Goal: Task Accomplishment & Management: Complete application form

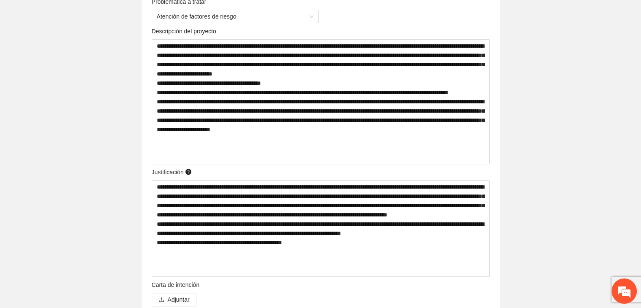
scroll to position [295, 0]
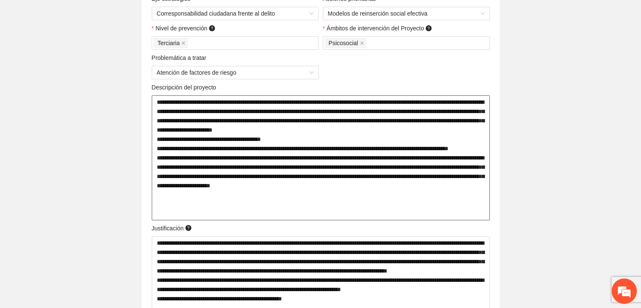
click at [204, 162] on textarea at bounding box center [321, 157] width 338 height 125
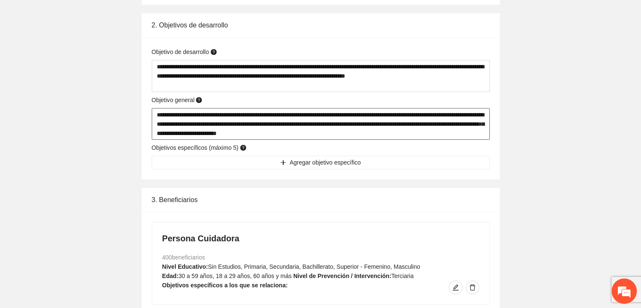
scroll to position [675, 0]
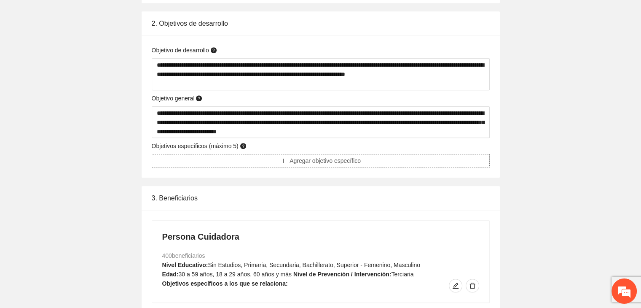
click at [317, 160] on span "Agregar objetivo específico" at bounding box center [325, 160] width 71 height 9
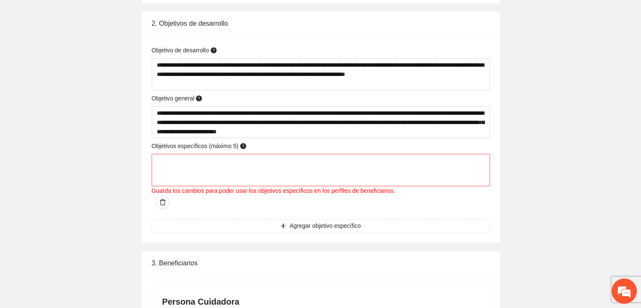
click at [317, 167] on textarea at bounding box center [321, 170] width 338 height 32
click at [317, 221] on span "Agregar objetivo específico" at bounding box center [325, 225] width 71 height 9
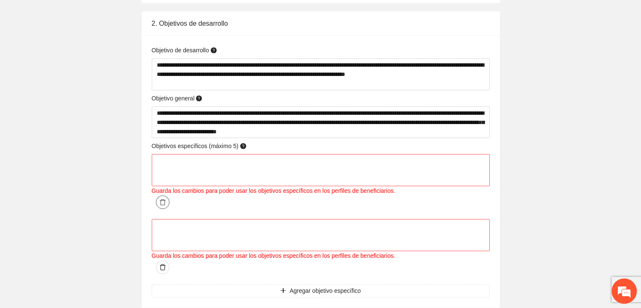
click at [166, 199] on icon "delete" at bounding box center [162, 202] width 7 height 7
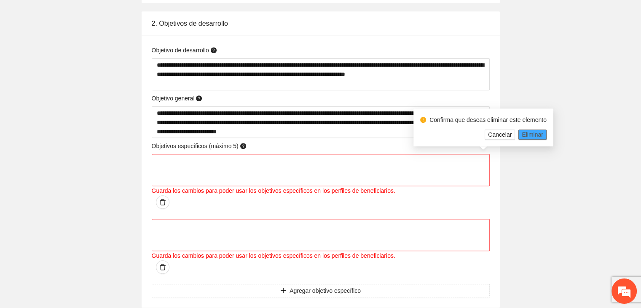
click at [317, 136] on span "Eliminar" at bounding box center [533, 134] width 22 height 9
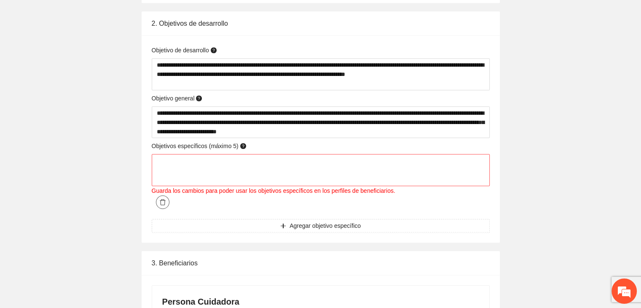
click at [169, 199] on span "delete" at bounding box center [162, 202] width 13 height 7
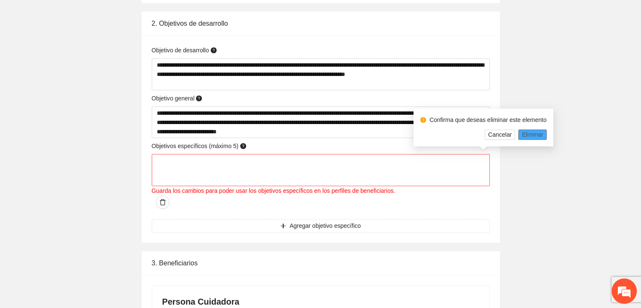
click at [317, 133] on span "Eliminar" at bounding box center [533, 134] width 22 height 9
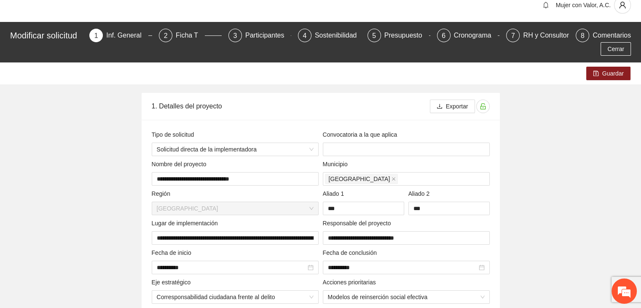
scroll to position [0, 0]
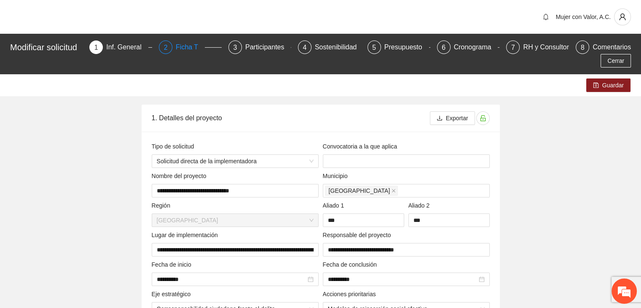
click at [188, 52] on div "Ficha T" at bounding box center [190, 46] width 29 height 13
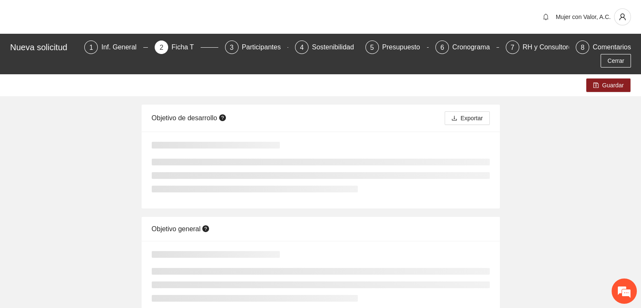
click at [198, 46] on div "2 Ficha T" at bounding box center [187, 46] width 64 height 13
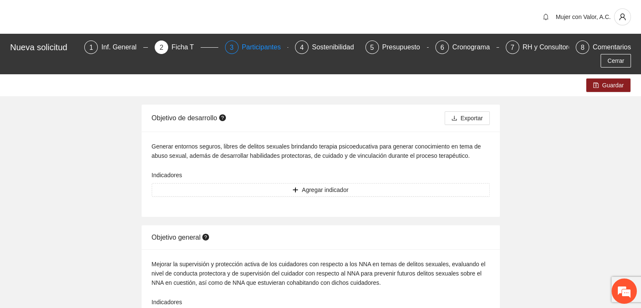
click at [245, 46] on div "Participantes" at bounding box center [265, 46] width 46 height 13
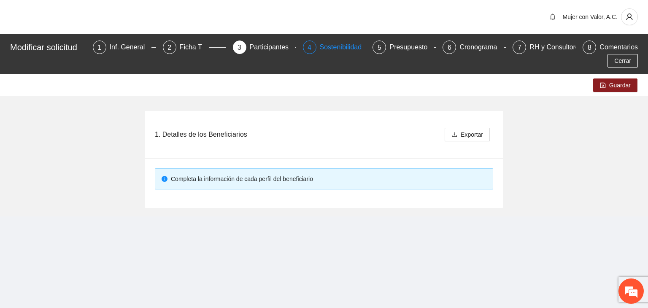
click at [317, 50] on div "Sostenibilidad" at bounding box center [344, 46] width 49 height 13
click at [317, 47] on div "Sostenibilidad" at bounding box center [344, 46] width 49 height 13
click at [317, 48] on div "Sostenibilidad" at bounding box center [344, 46] width 49 height 13
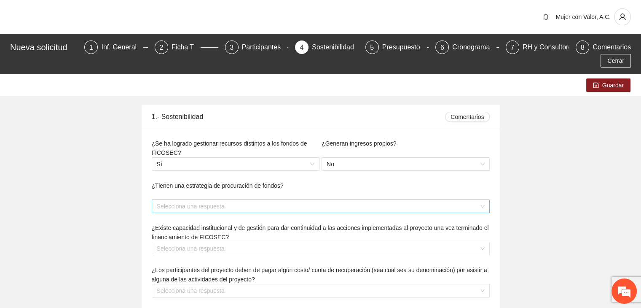
click at [317, 199] on div "Selecciona una respuesta" at bounding box center [321, 205] width 338 height 13
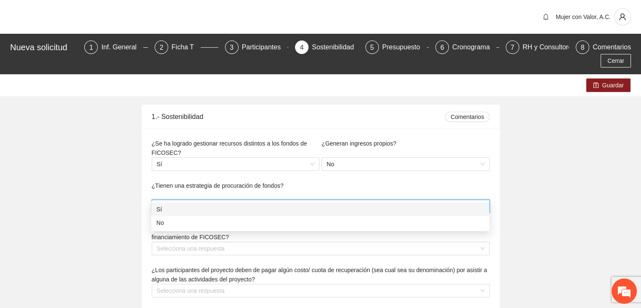
click at [317, 199] on div "Selecciona una respuesta" at bounding box center [321, 205] width 338 height 13
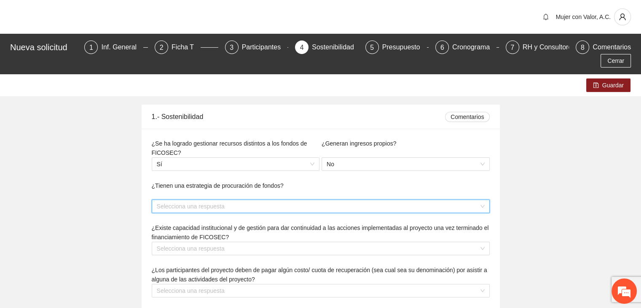
click at [317, 199] on div "Selecciona una respuesta" at bounding box center [321, 205] width 338 height 13
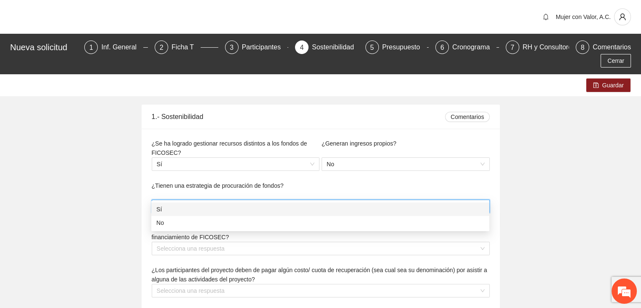
click at [317, 190] on div "Guardar 1.- Sostenibilidad Comentarios ¿Se ha logrado gestionar recursos distin…" at bounding box center [320, 259] width 641 height 371
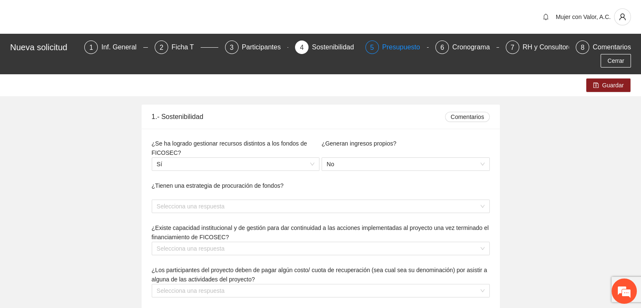
click at [317, 50] on div "Presupuesto" at bounding box center [404, 46] width 45 height 13
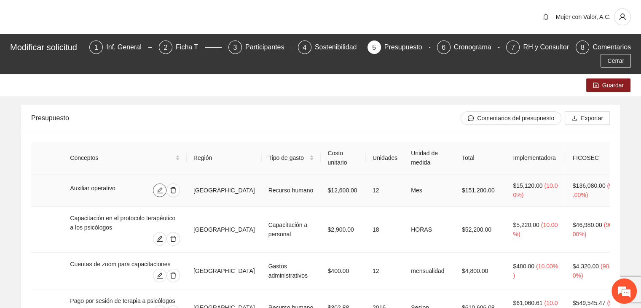
click at [163, 191] on icon "edit" at bounding box center [159, 190] width 7 height 7
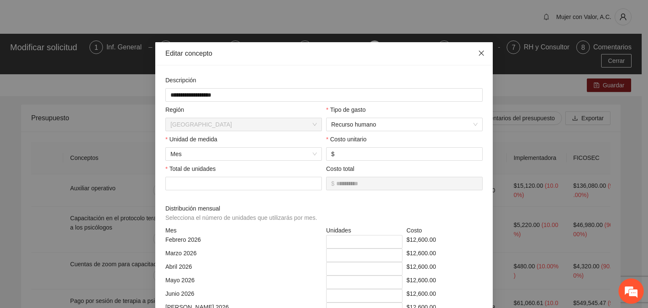
click at [317, 56] on icon "close" at bounding box center [481, 53] width 7 height 7
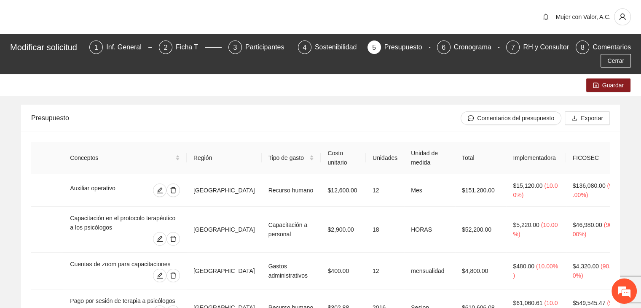
click at [214, 121] on div "Presupuesto" at bounding box center [246, 118] width 430 height 24
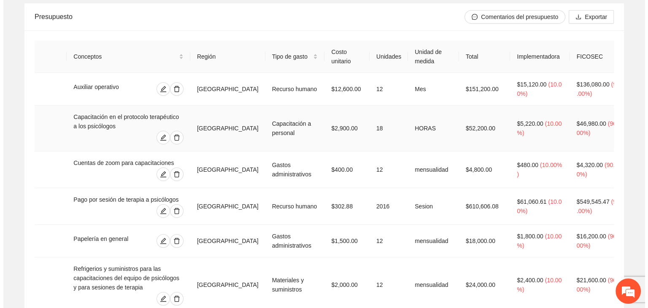
scroll to position [118, 0]
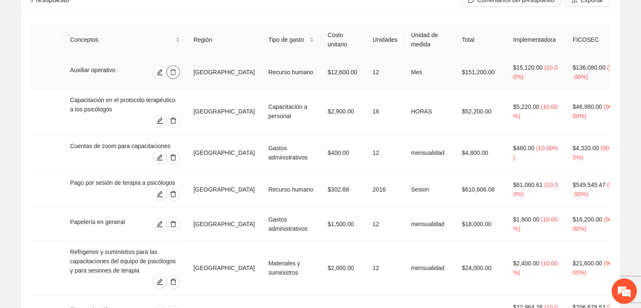
click at [177, 72] on icon "delete" at bounding box center [173, 72] width 7 height 7
click at [216, 42] on span "Cancelar" at bounding box center [219, 44] width 24 height 9
click at [163, 118] on icon "edit" at bounding box center [159, 120] width 7 height 7
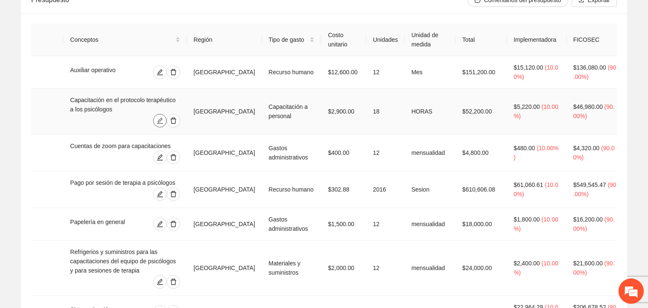
type input "*********"
type input "**********"
type input "****"
type input "**"
type input "*"
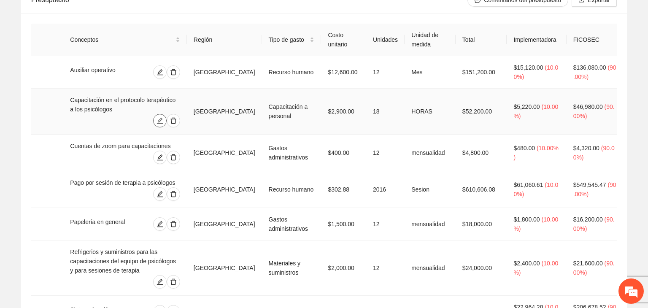
type input "*"
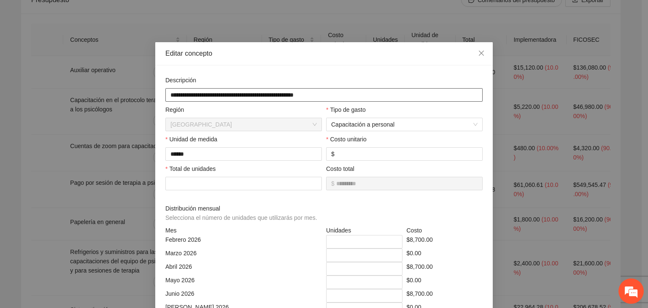
drag, startPoint x: 342, startPoint y: 95, endPoint x: 116, endPoint y: 118, distance: 226.8
click at [116, 118] on div "**********" at bounding box center [324, 154] width 648 height 308
click at [317, 122] on span "Capacitación a personal" at bounding box center [404, 124] width 146 height 13
type input "**********"
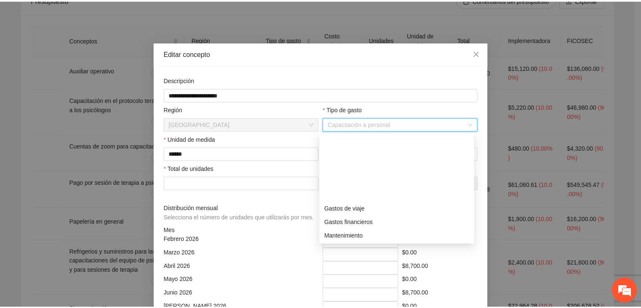
scroll to position [81, 0]
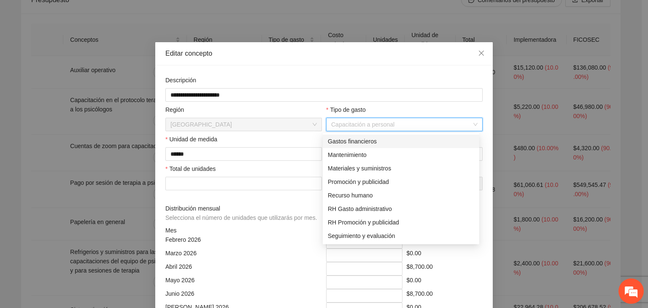
click at [317, 120] on span "Capacitación a personal" at bounding box center [404, 124] width 146 height 13
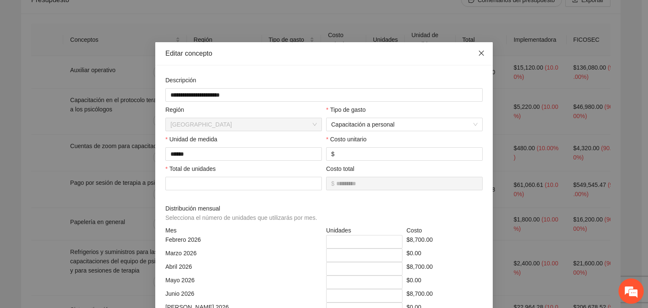
click at [317, 52] on icon "close" at bounding box center [481, 53] width 7 height 7
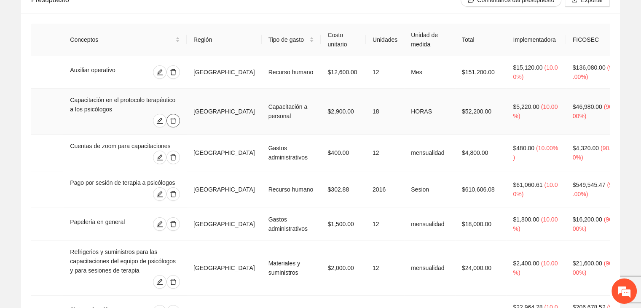
click at [176, 118] on icon "delete" at bounding box center [173, 121] width 6 height 6
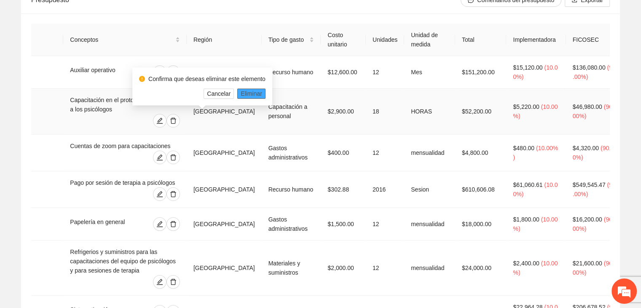
click at [245, 91] on span "Eliminar" at bounding box center [252, 93] width 22 height 9
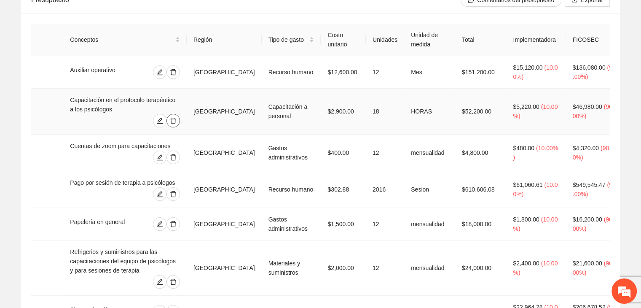
click at [177, 123] on icon "delete" at bounding box center [173, 120] width 7 height 7
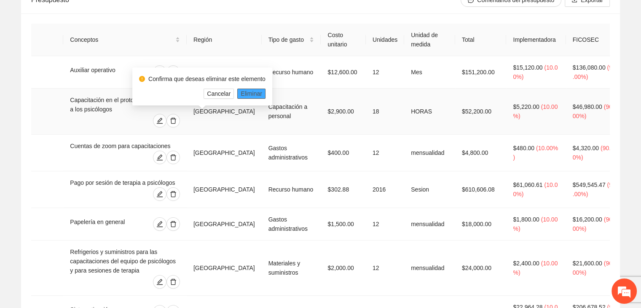
click at [258, 98] on span "Eliminar" at bounding box center [252, 93] width 22 height 9
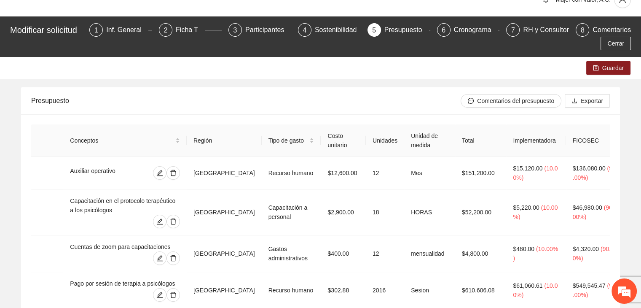
scroll to position [0, 0]
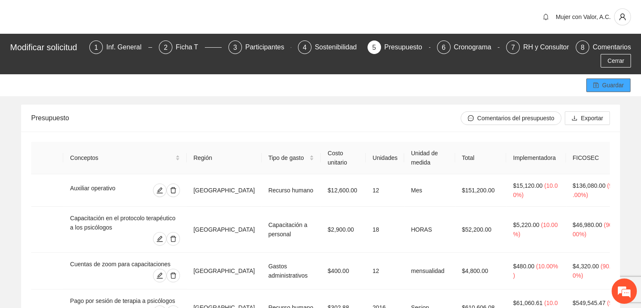
click at [317, 79] on button "Guardar" at bounding box center [609, 84] width 44 height 13
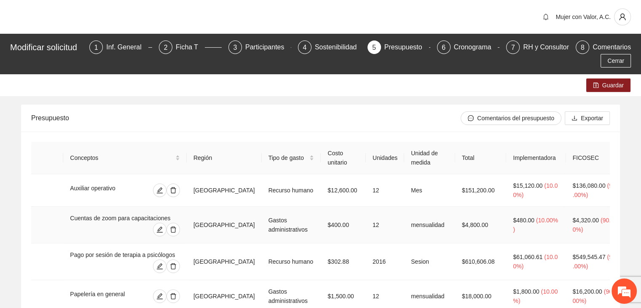
click at [47, 230] on td at bounding box center [47, 225] width 32 height 37
click at [528, 46] on div "RH y Consultores" at bounding box center [552, 46] width 59 height 13
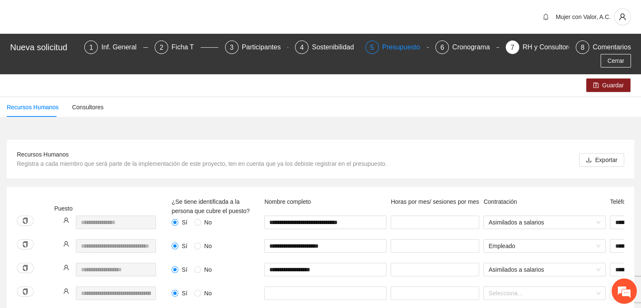
click at [382, 48] on div "Presupuesto" at bounding box center [404, 46] width 45 height 13
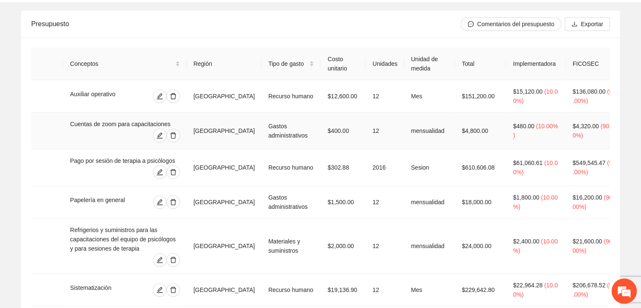
scroll to position [127, 0]
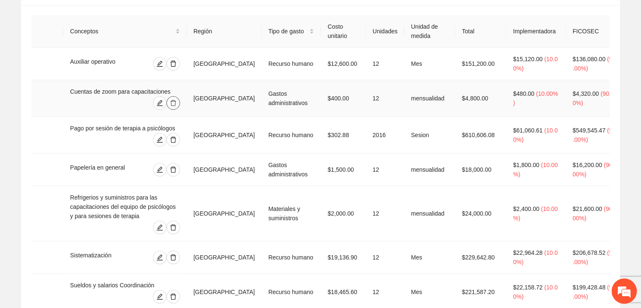
click at [176, 100] on icon "delete" at bounding box center [173, 103] width 6 height 6
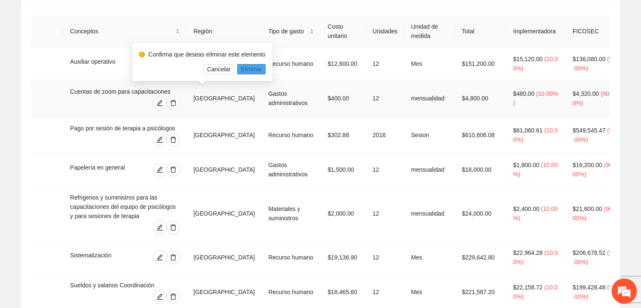
click at [246, 66] on span "Eliminar" at bounding box center [252, 69] width 22 height 9
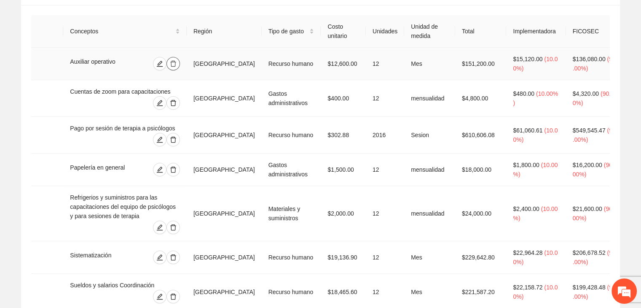
click at [177, 63] on icon "delete" at bounding box center [173, 63] width 7 height 7
click at [250, 35] on span "Eliminar" at bounding box center [252, 36] width 22 height 9
click at [177, 166] on icon "delete" at bounding box center [173, 169] width 7 height 7
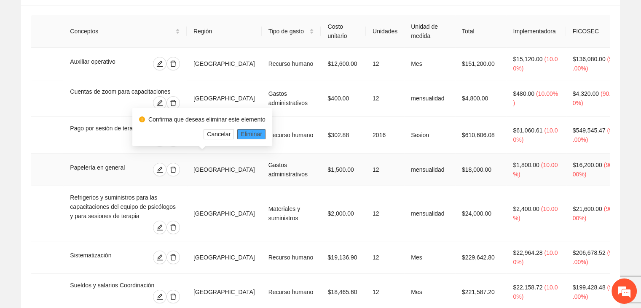
click at [246, 130] on span "Eliminar" at bounding box center [252, 133] width 22 height 9
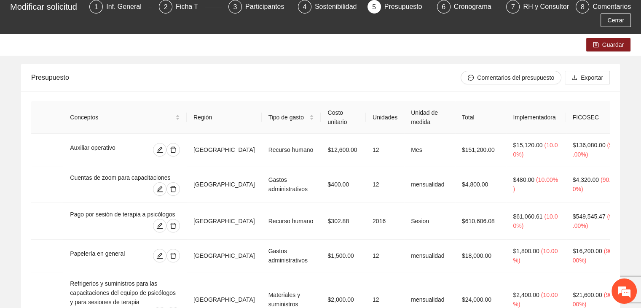
scroll to position [27, 0]
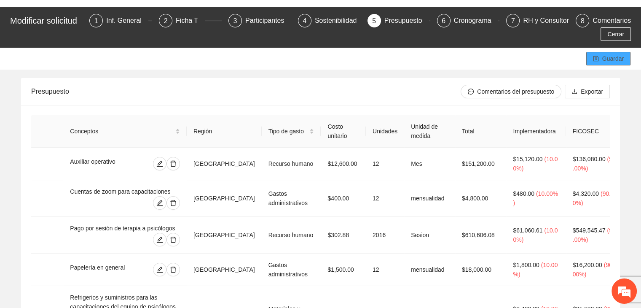
click at [609, 59] on span "Guardar" at bounding box center [614, 58] width 22 height 9
